Goal: Task Accomplishment & Management: Manage account settings

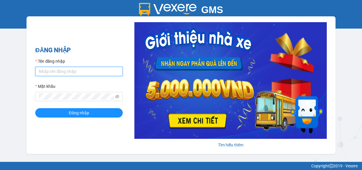
click at [68, 70] on input "Tên đăng nhập" at bounding box center [79, 71] width 88 height 9
type input "ngan.giaphuc"
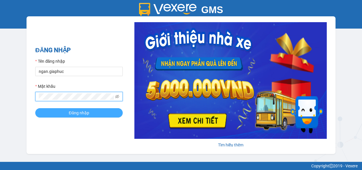
click at [74, 114] on span "Đăng nhập" at bounding box center [79, 113] width 20 height 6
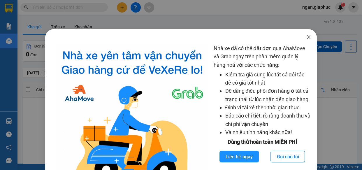
click at [307, 38] on icon "close" at bounding box center [309, 37] width 5 height 5
